Goal: Navigation & Orientation: Find specific page/section

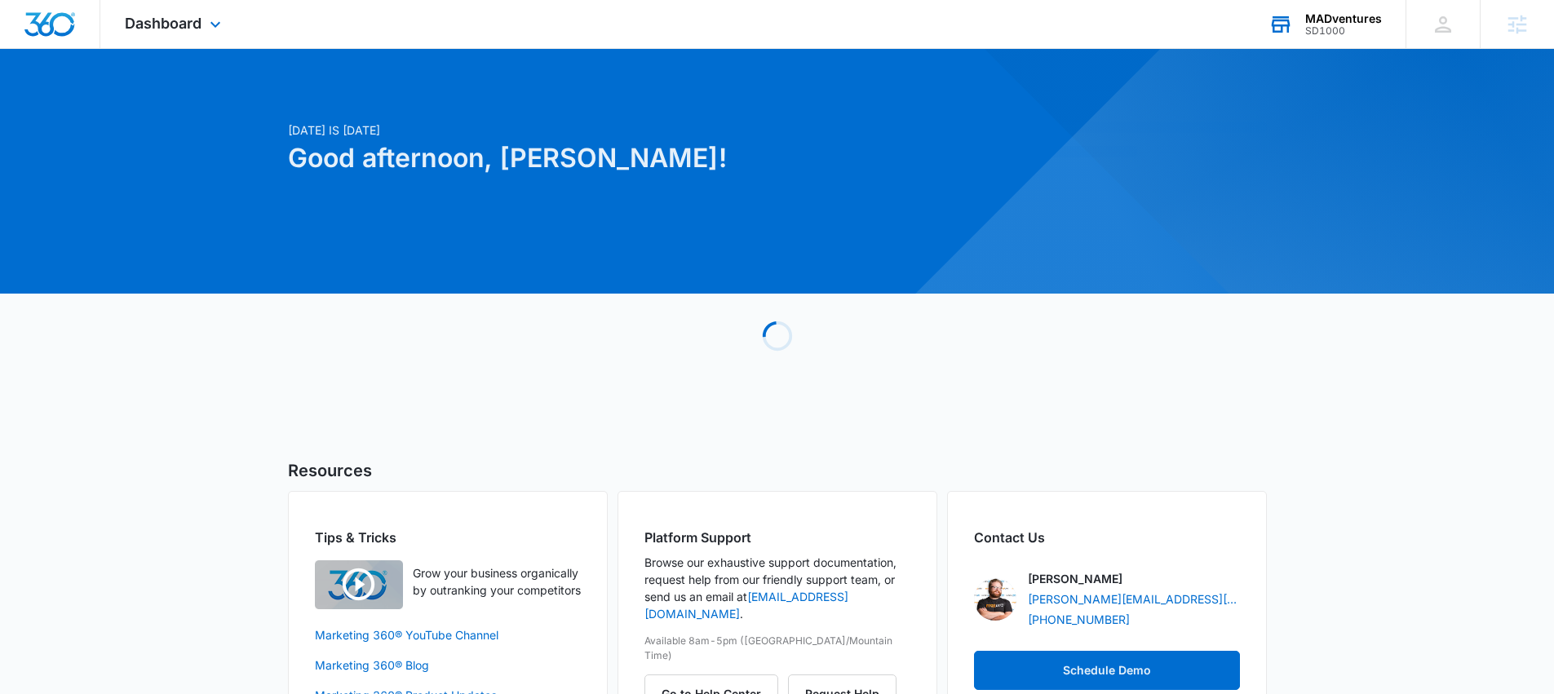
click at [1336, 30] on div "SD1000" at bounding box center [1343, 30] width 77 height 11
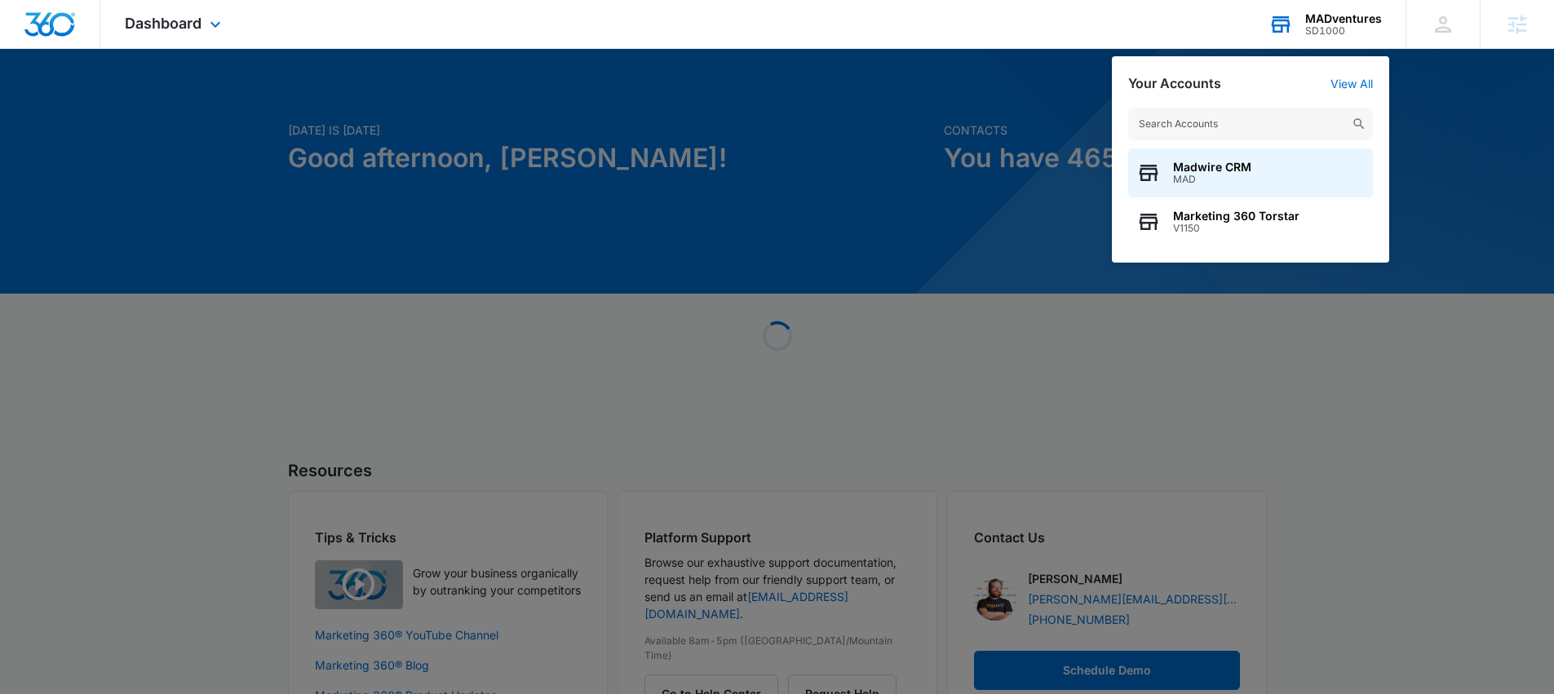
click at [1224, 109] on input "text" at bounding box center [1250, 124] width 245 height 33
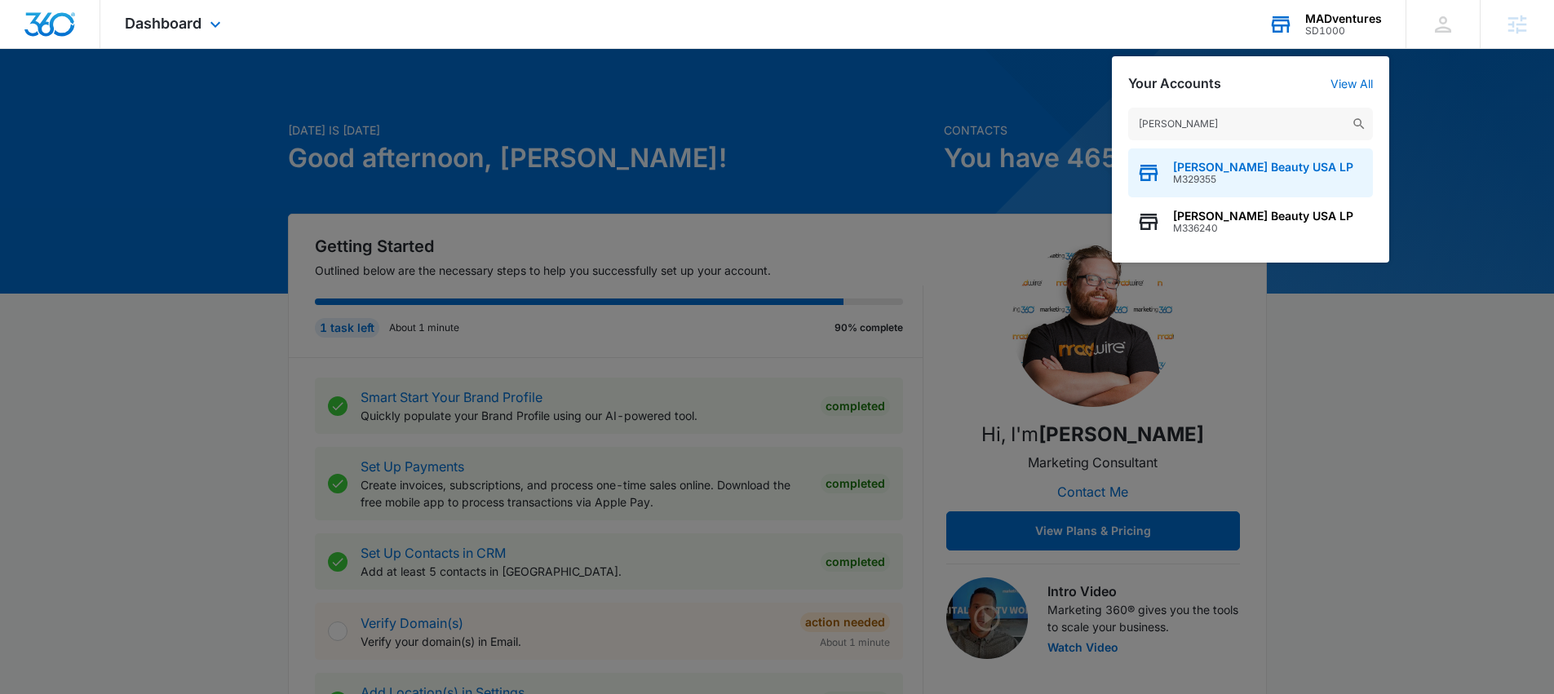
type input "[PERSON_NAME]"
click at [1245, 165] on span "[PERSON_NAME] Beauty USA LP" at bounding box center [1263, 167] width 180 height 13
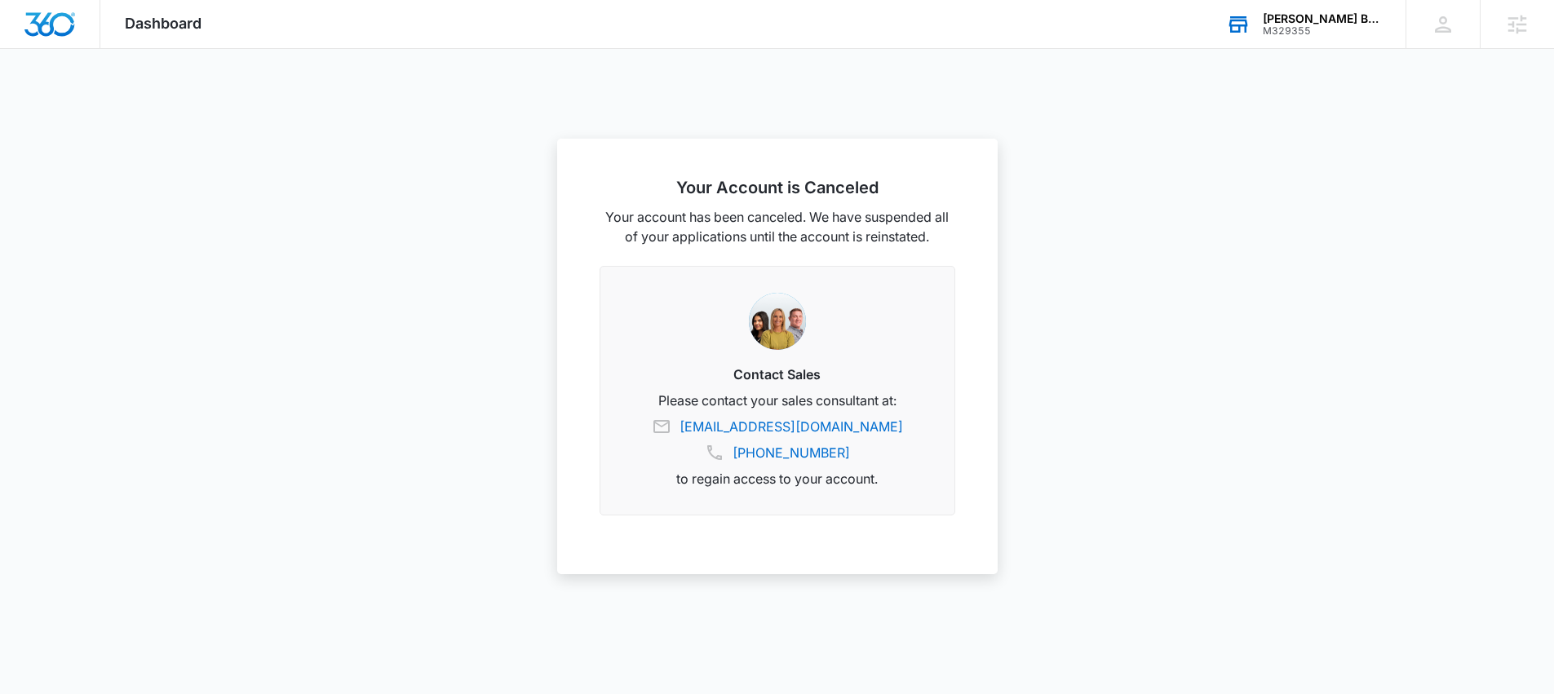
click at [1329, 25] on div "M329355" at bounding box center [1322, 30] width 119 height 11
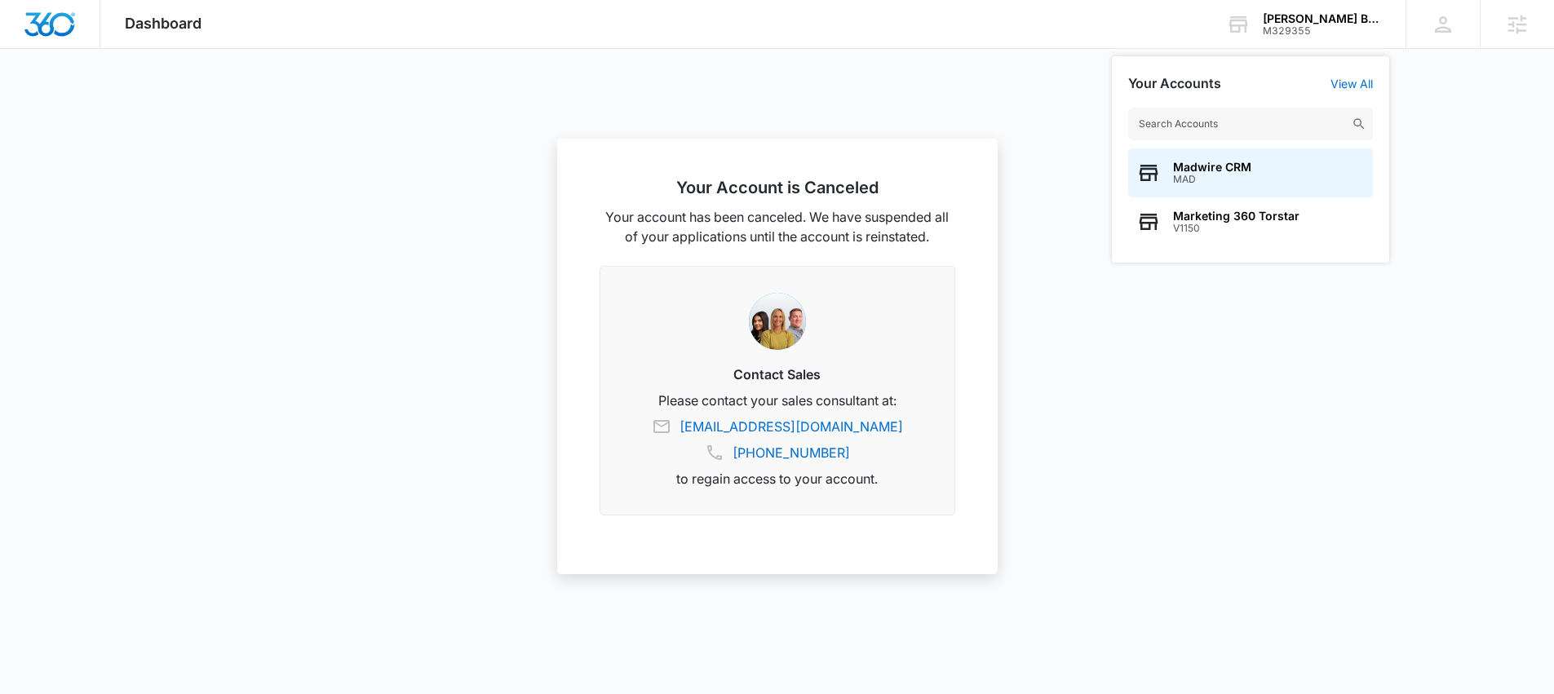
click at [1287, 114] on input "text" at bounding box center [1250, 124] width 245 height 33
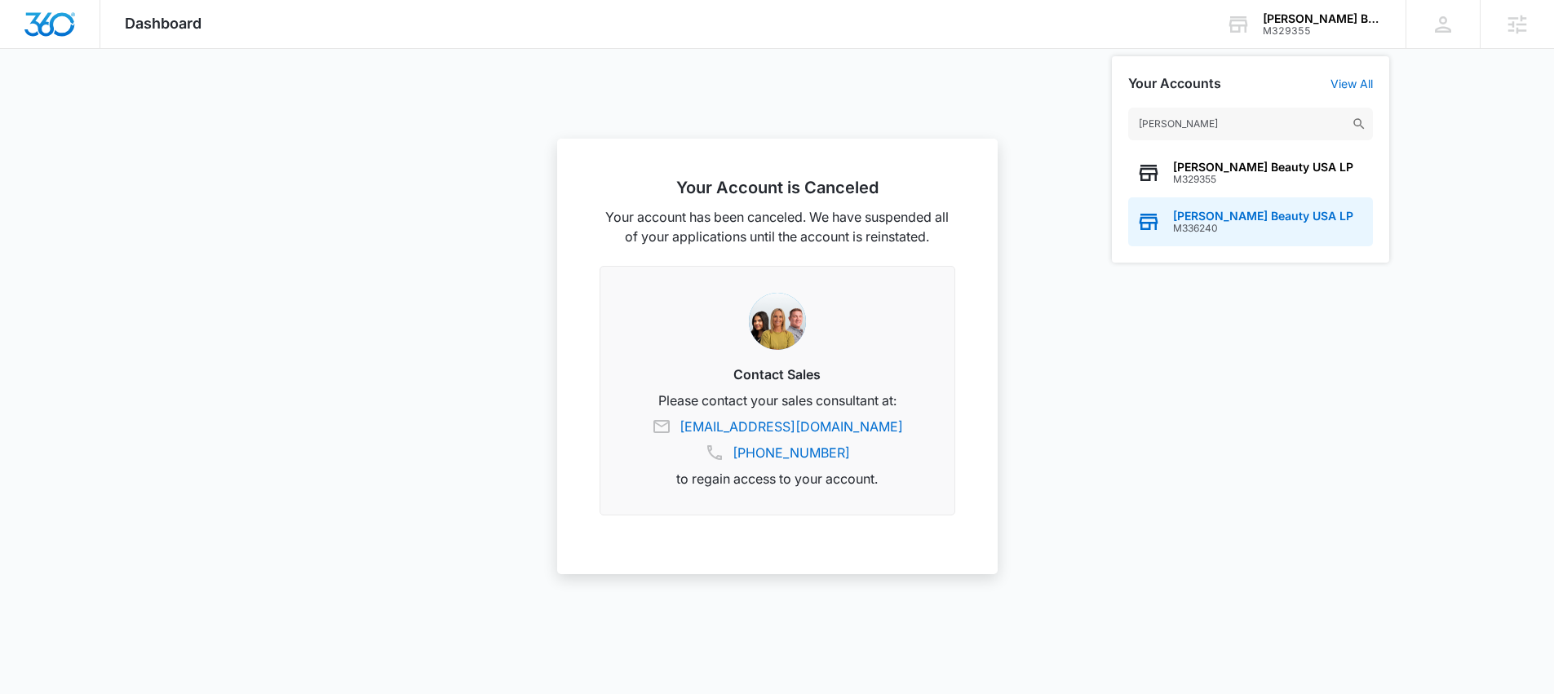
type input "[PERSON_NAME]"
click at [1246, 234] on div "[PERSON_NAME] Beauty USA LP M336240" at bounding box center [1250, 221] width 245 height 49
